Goal: Find specific page/section: Find specific page/section

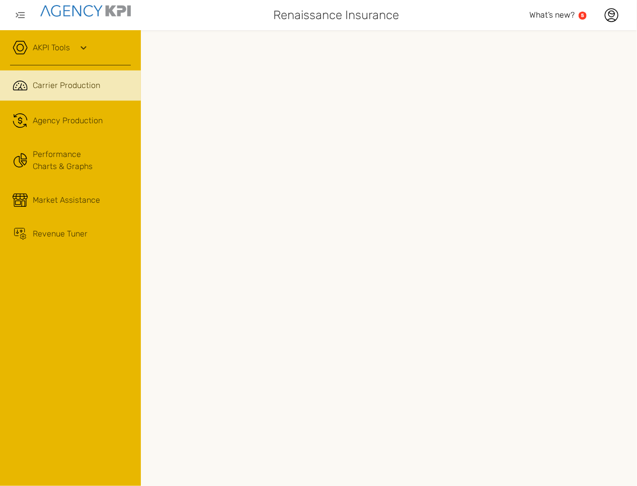
click at [27, 47] on icon at bounding box center [20, 47] width 14 height 13
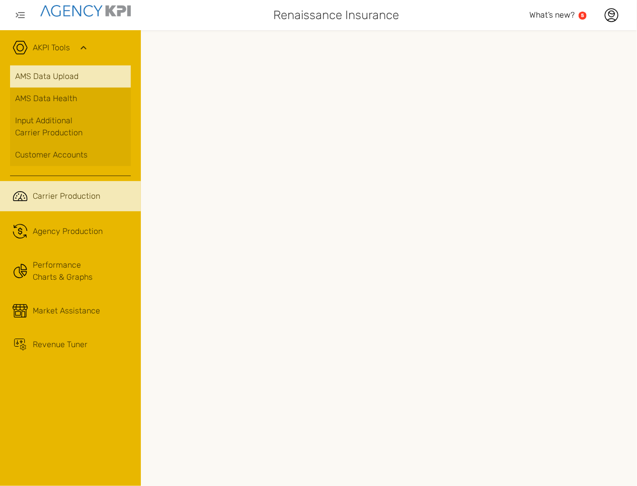
click at [31, 72] on link "AMS Data Upload" at bounding box center [70, 76] width 121 height 22
